Goal: Task Accomplishment & Management: Complete application form

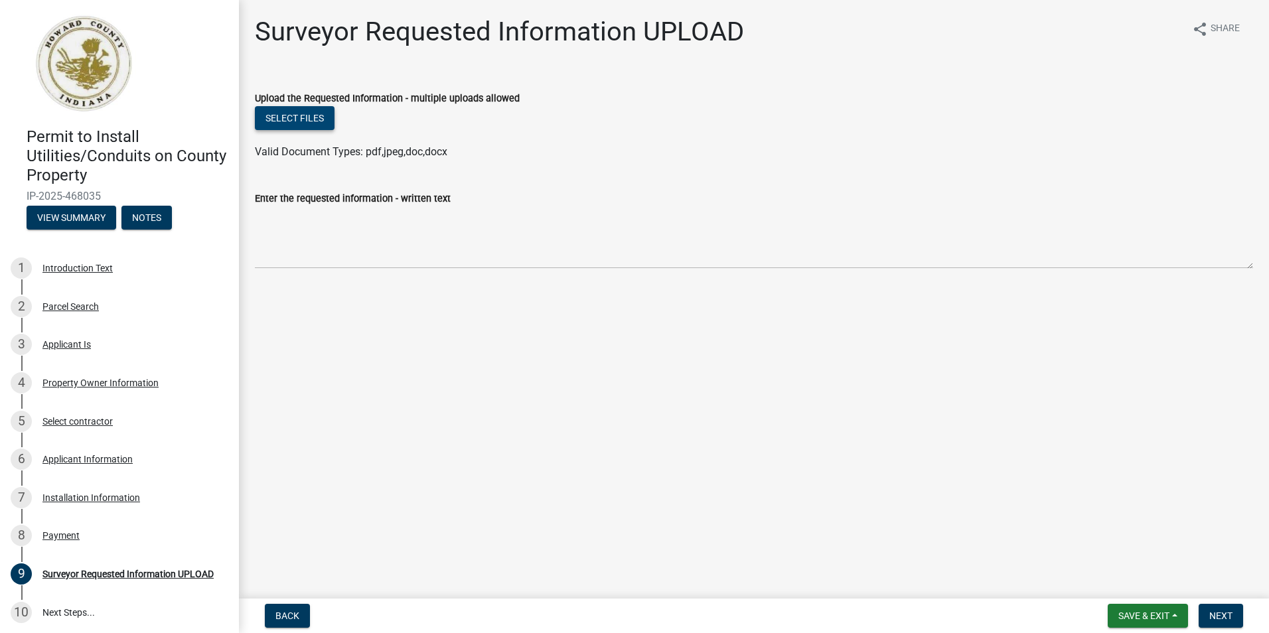
click at [285, 120] on button "Select files" at bounding box center [295, 118] width 80 height 24
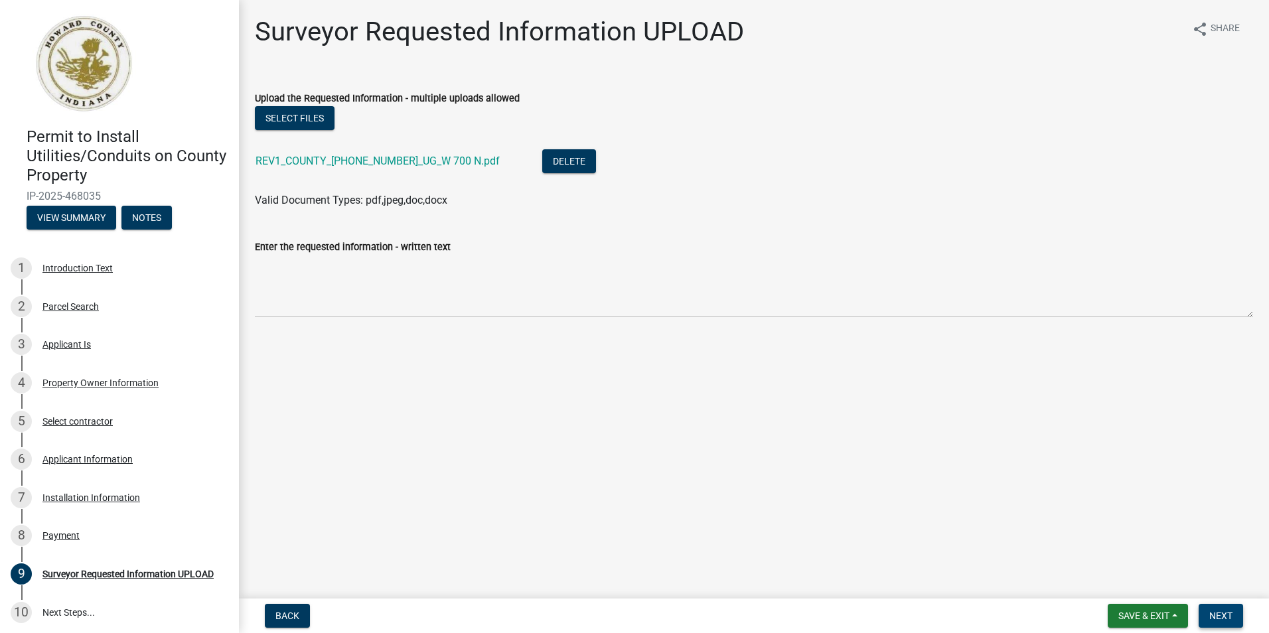
click at [1223, 618] on span "Next" at bounding box center [1220, 616] width 23 height 11
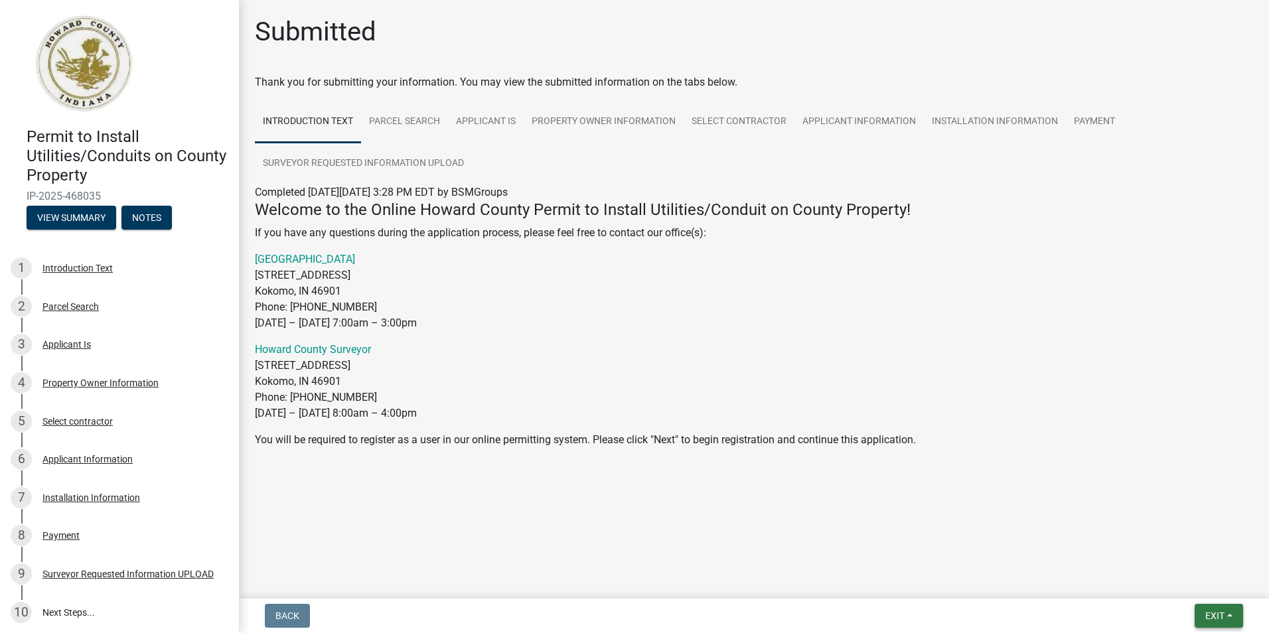
click at [1216, 615] on span "Exit" at bounding box center [1214, 616] width 19 height 11
click at [1186, 580] on button "Save & Exit" at bounding box center [1190, 581] width 106 height 32
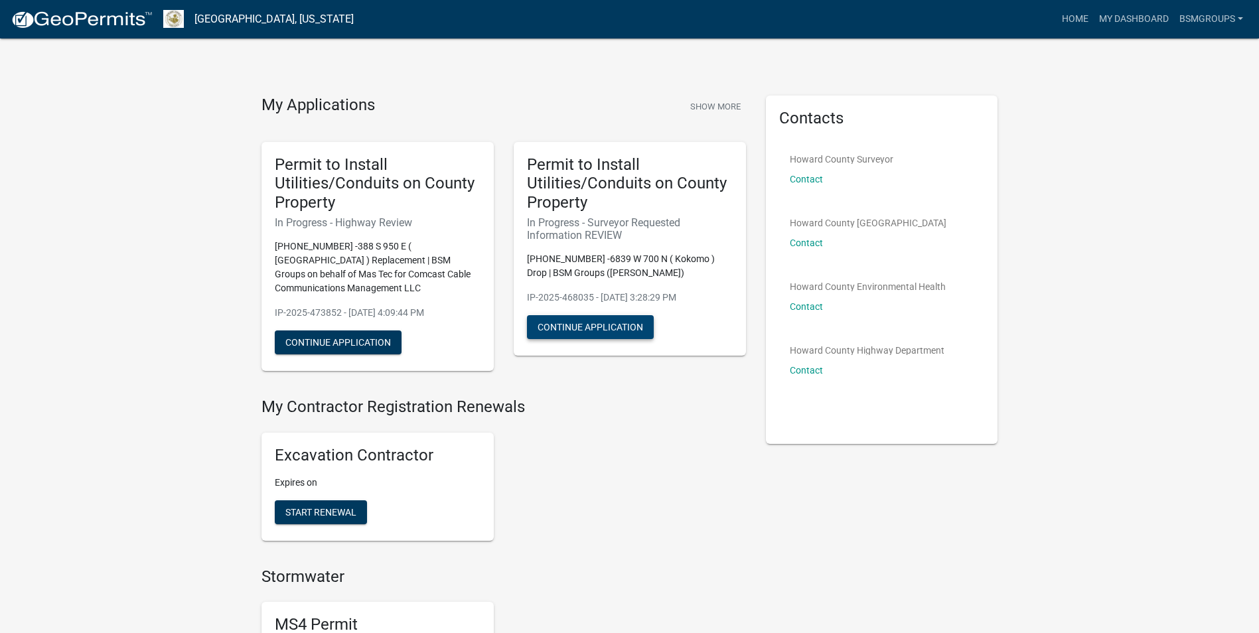
click at [603, 327] on button "Continue Application" at bounding box center [590, 327] width 127 height 24
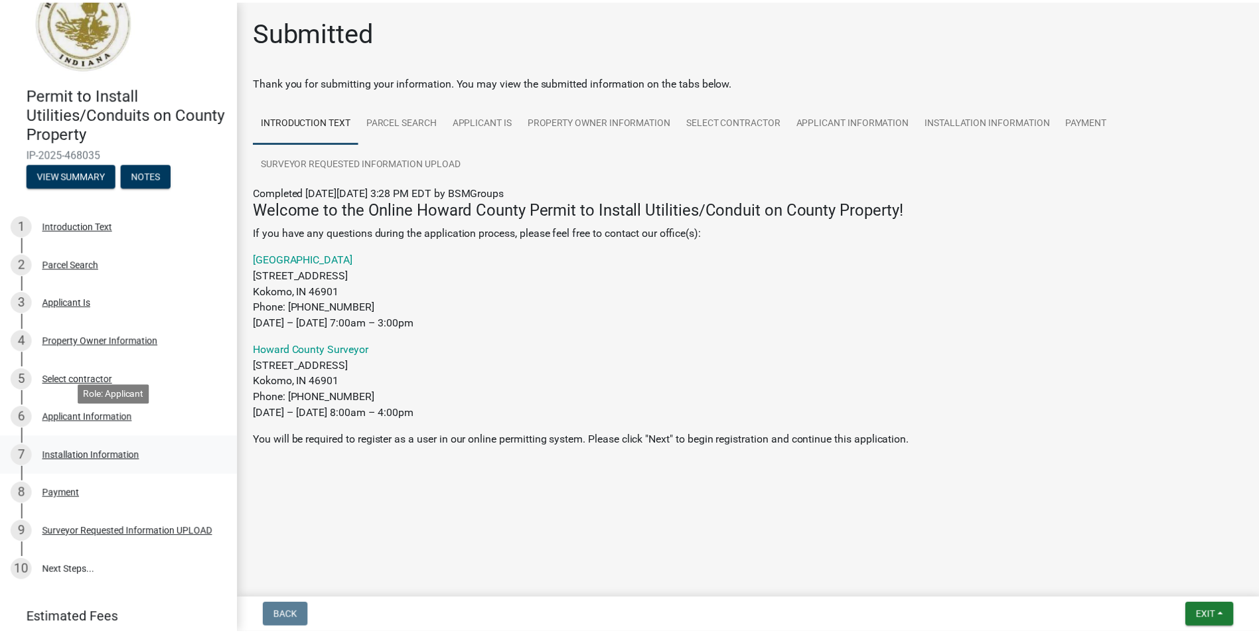
scroll to position [66, 0]
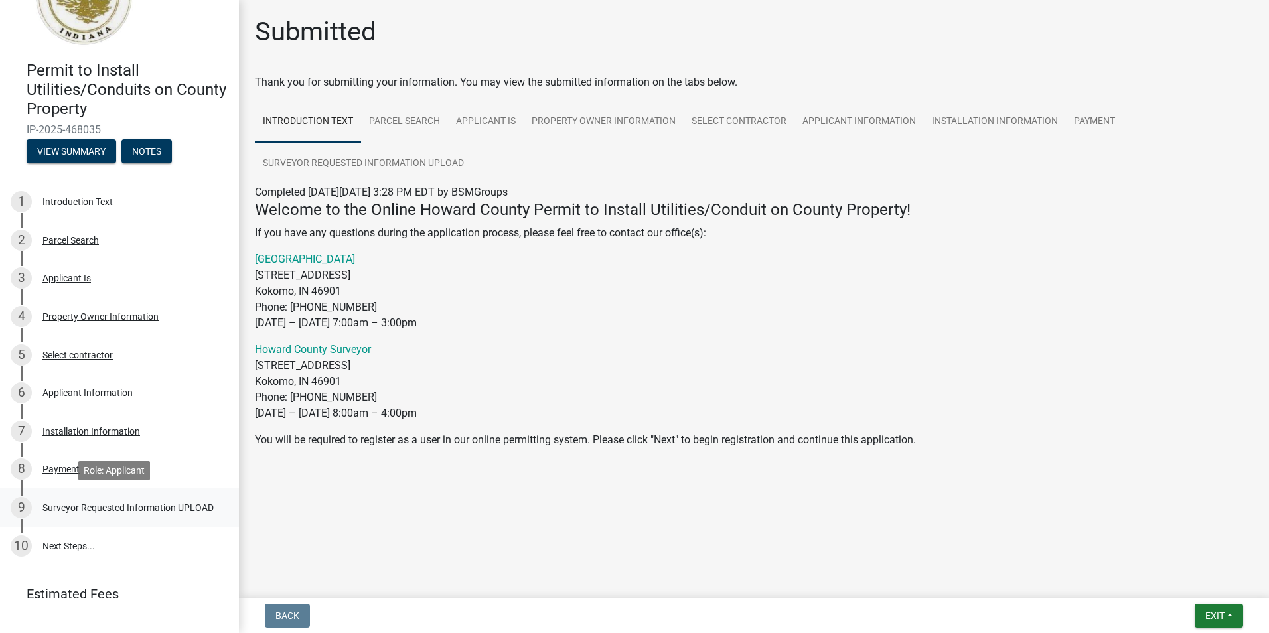
click at [98, 504] on div "Surveyor Requested Information UPLOAD" at bounding box center [127, 507] width 171 height 9
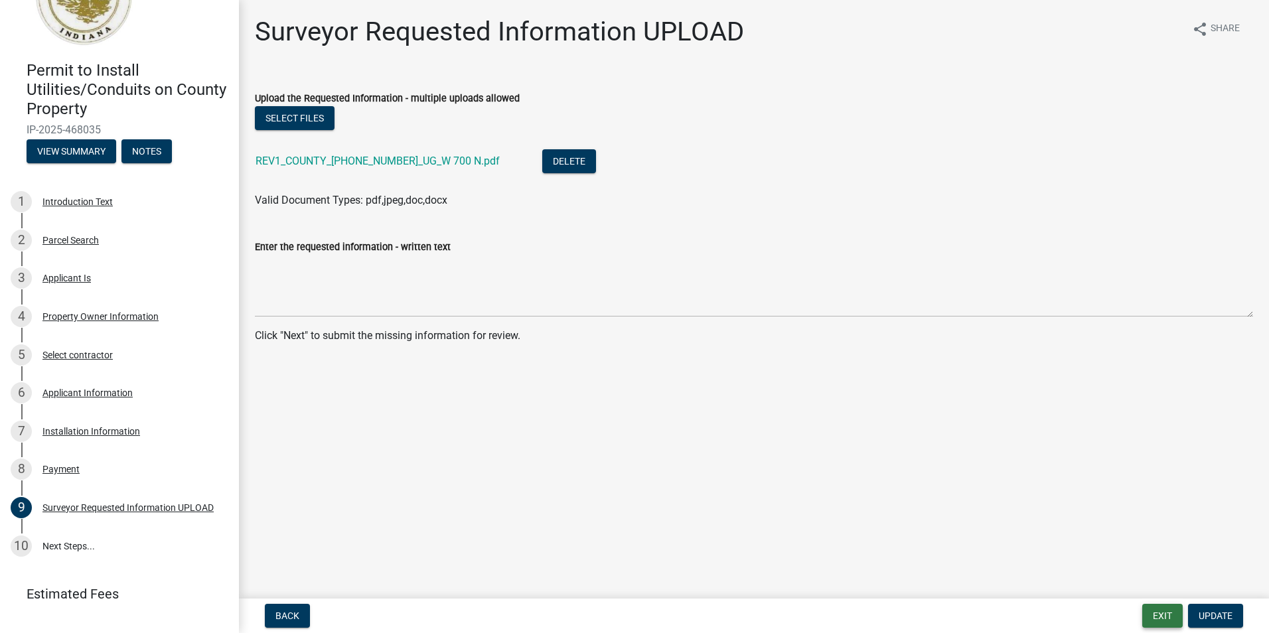
click at [1169, 615] on button "Exit" at bounding box center [1162, 616] width 40 height 24
